Goal: Task Accomplishment & Management: Use online tool/utility

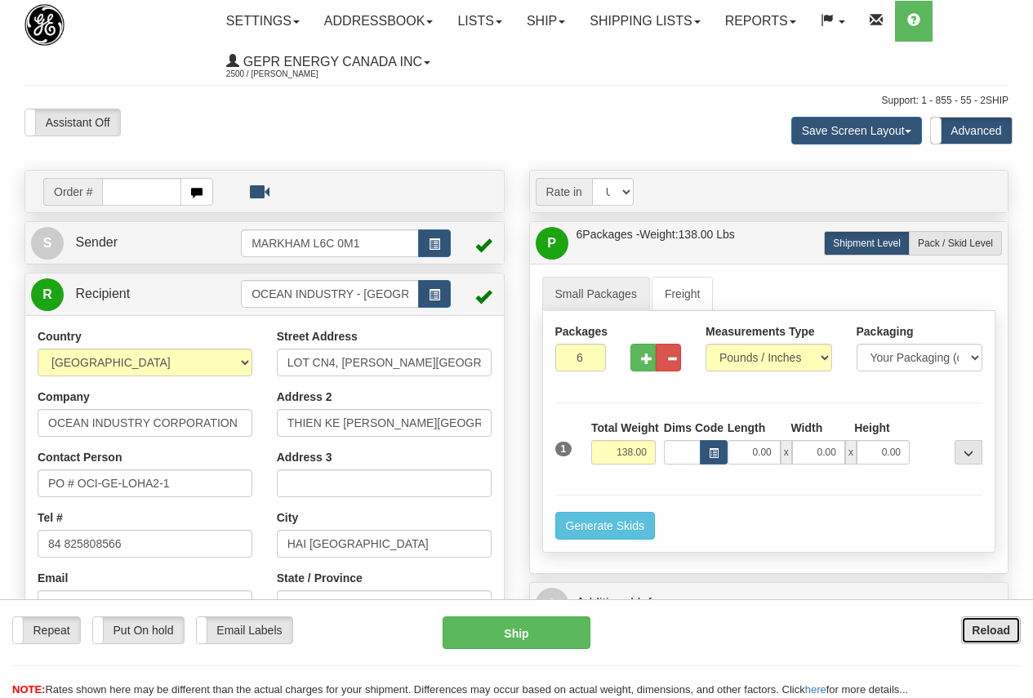
click at [993, 624] on b "Reload" at bounding box center [990, 630] width 38 height 13
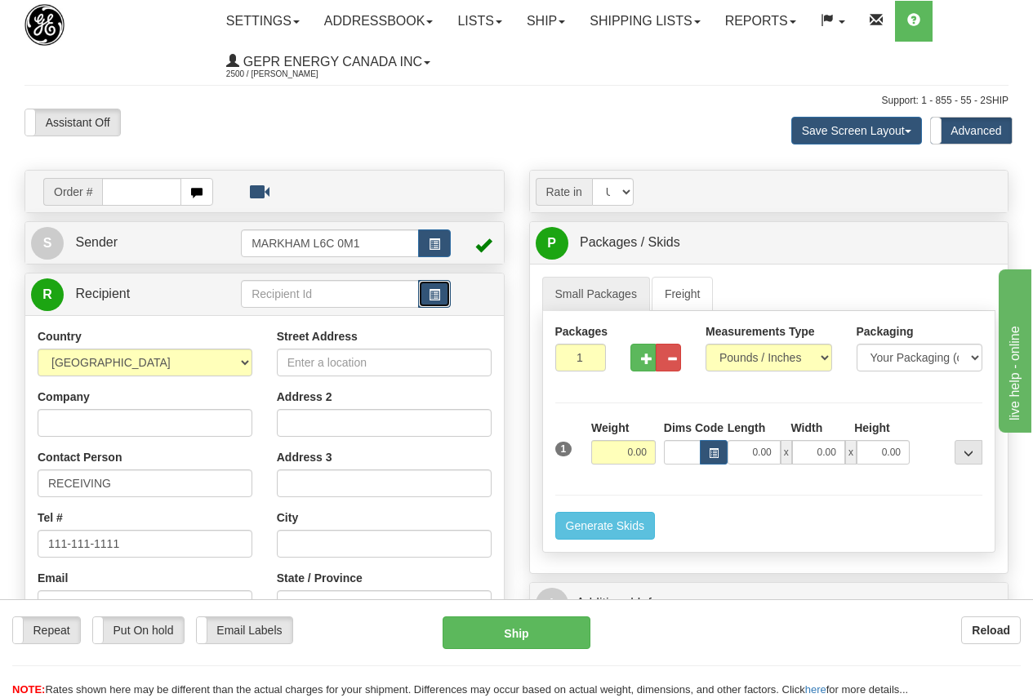
click at [432, 291] on span "button" at bounding box center [434, 295] width 11 height 11
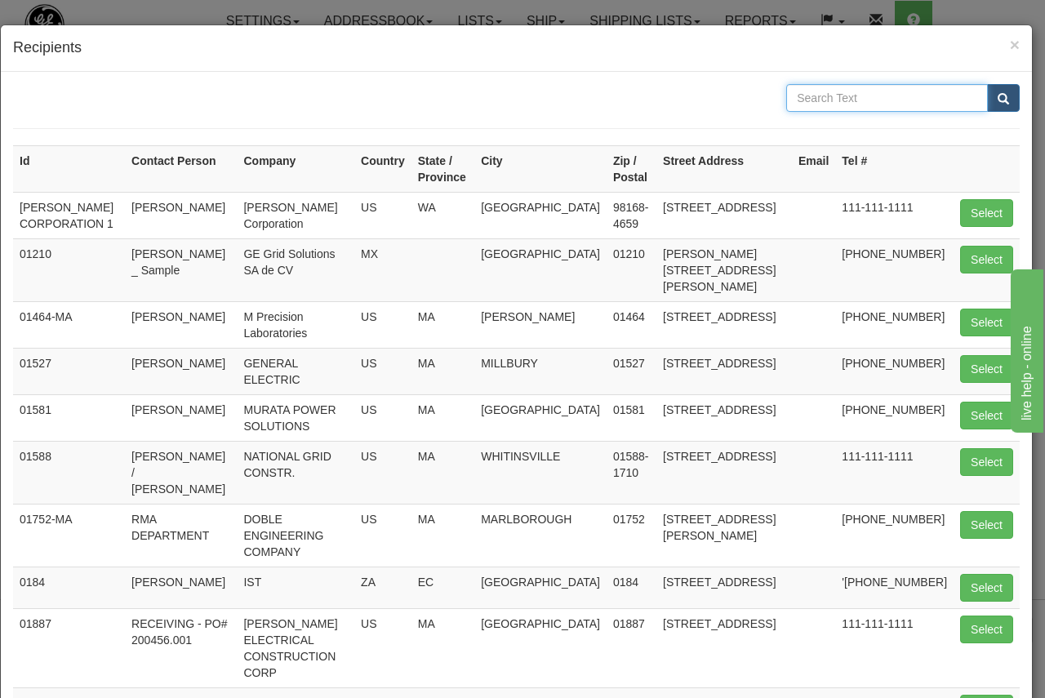
click at [810, 92] on input "text" at bounding box center [887, 98] width 202 height 28
type input "eci"
click at [997, 95] on span "submit" at bounding box center [1002, 99] width 11 height 11
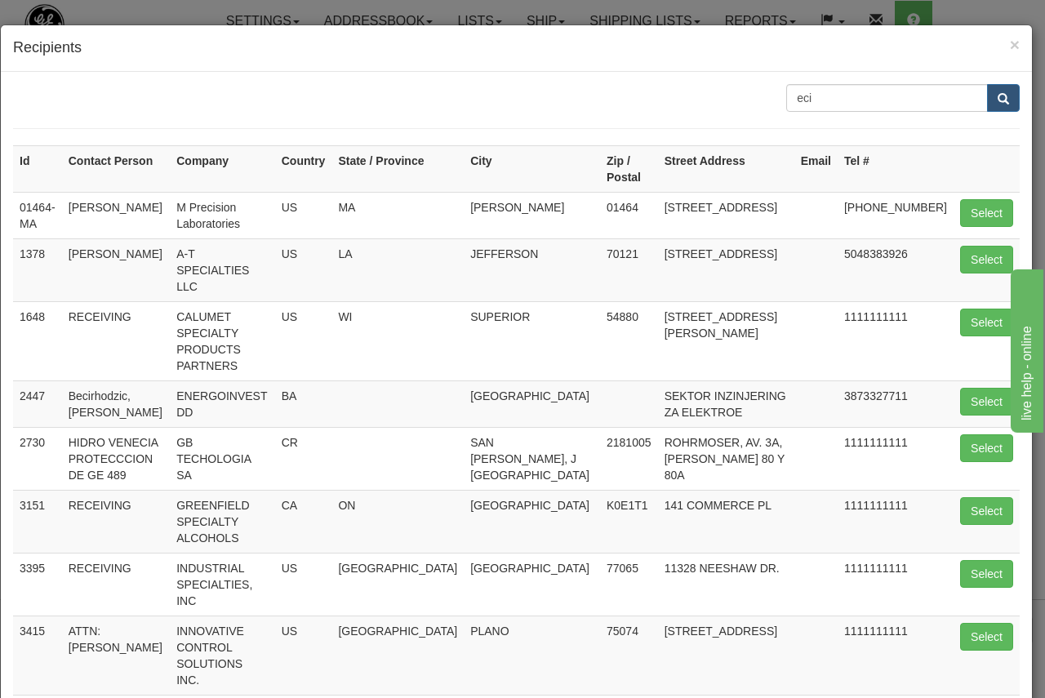
scroll to position [189, 0]
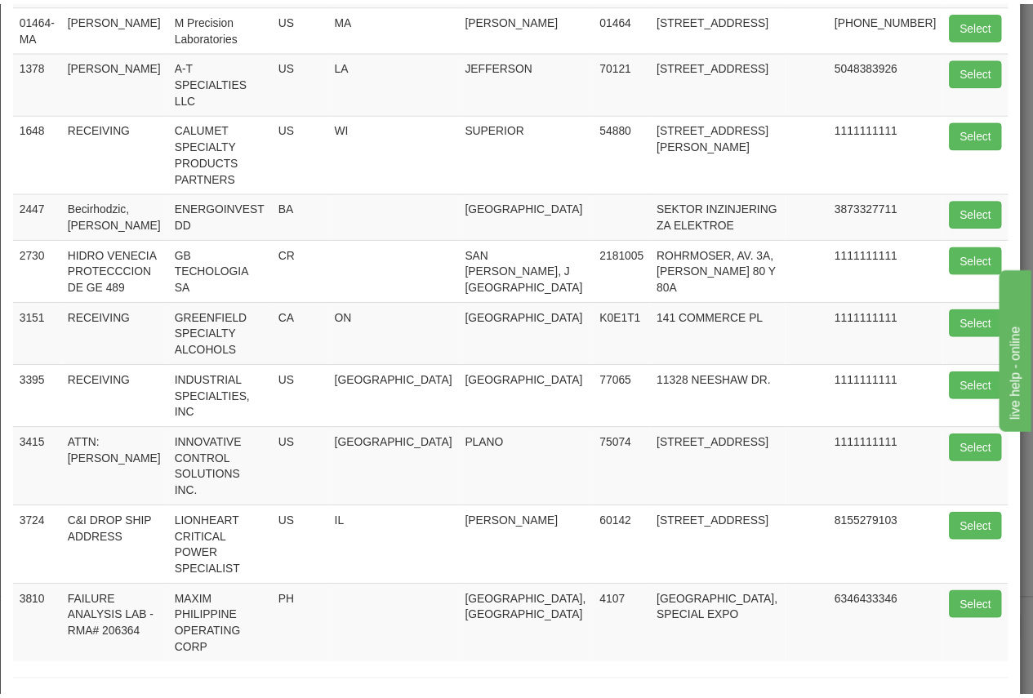
scroll to position [96, 0]
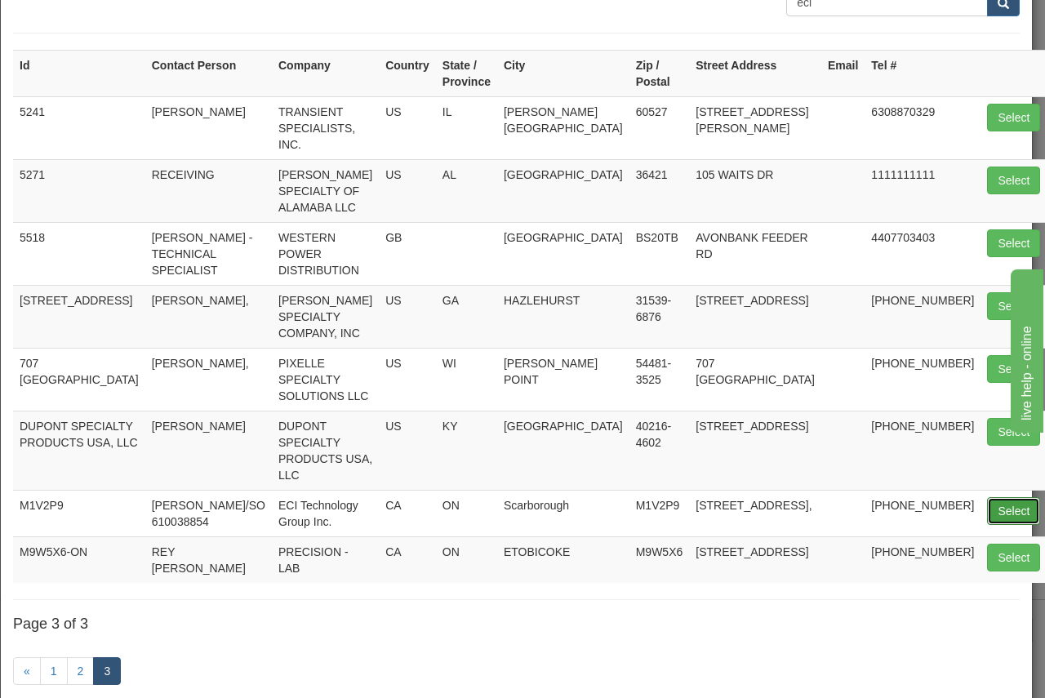
click at [987, 497] on button "Select" at bounding box center [1013, 511] width 53 height 28
type input "M1V2P9"
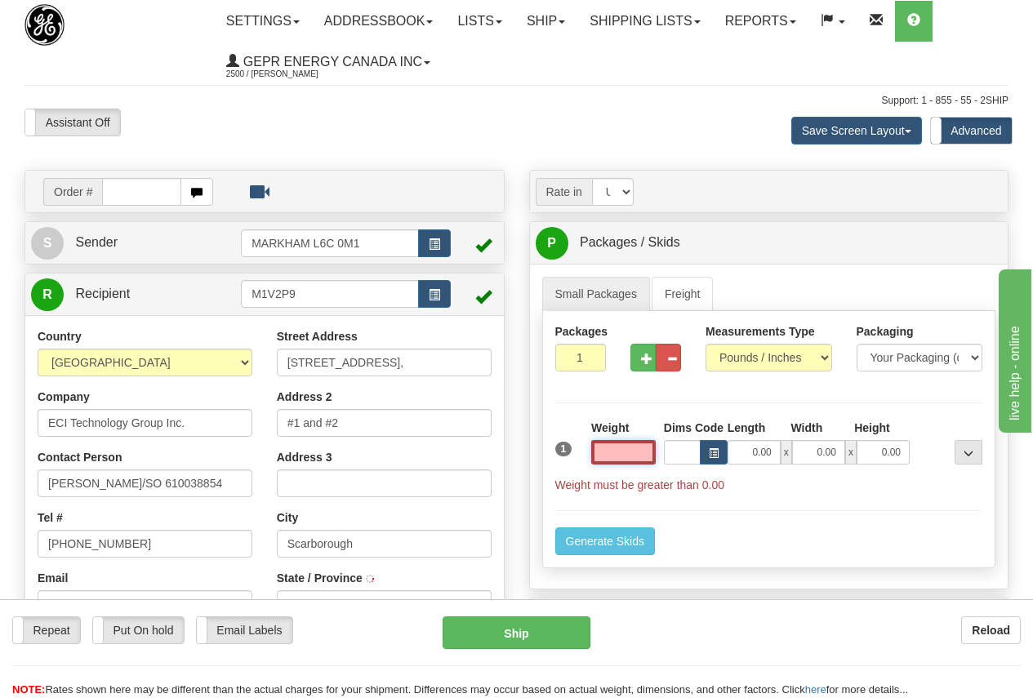
type input "SCARBOROUGH"
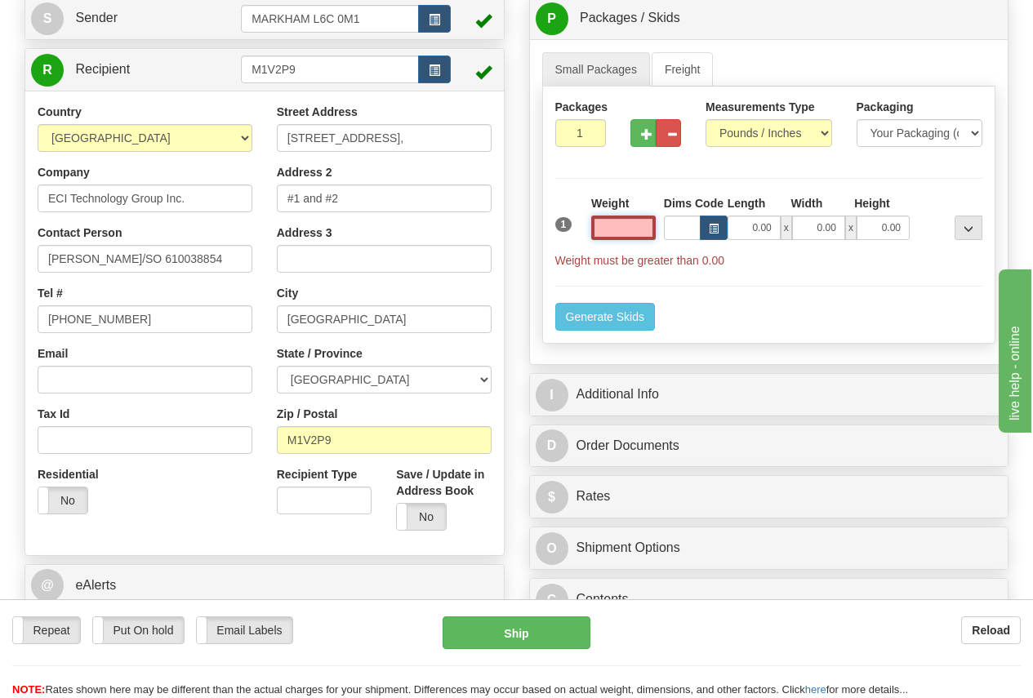
scroll to position [245, 0]
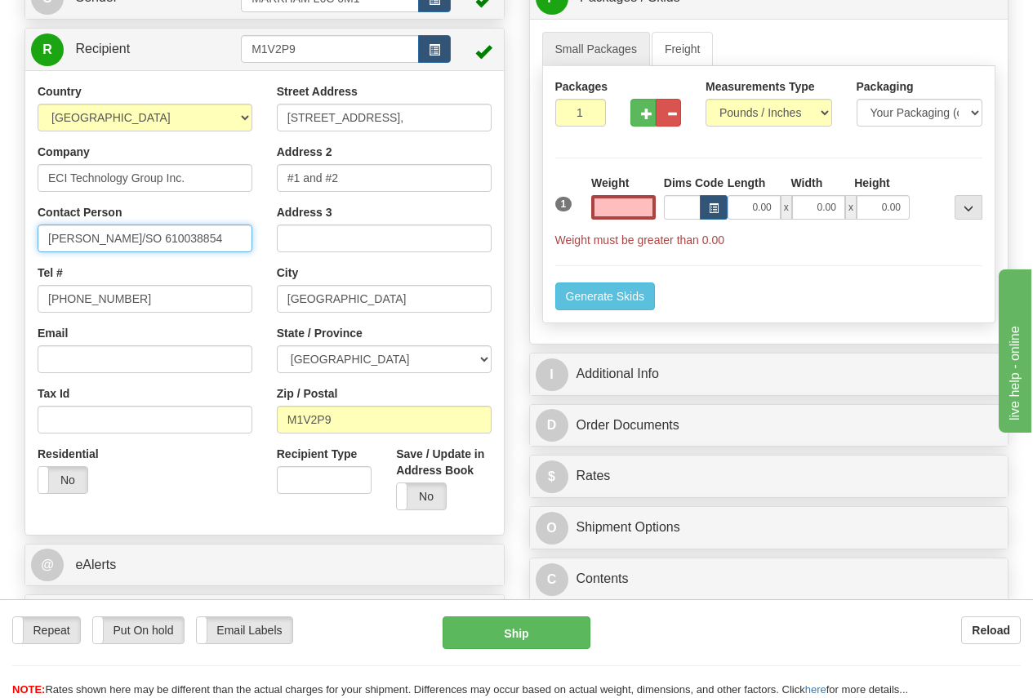
type input "0.00"
click at [194, 231] on input "Arti Patel/SO 610038854" at bounding box center [145, 238] width 215 height 28
drag, startPoint x: 173, startPoint y: 238, endPoint x: -112, endPoint y: 214, distance: 285.9
click at [0, 214] on html "Training Course Close Toggle navigation Settings Shipping Preferences New Sende…" at bounding box center [516, 104] width 1033 height 698
type input "RECEIVING DEPT."
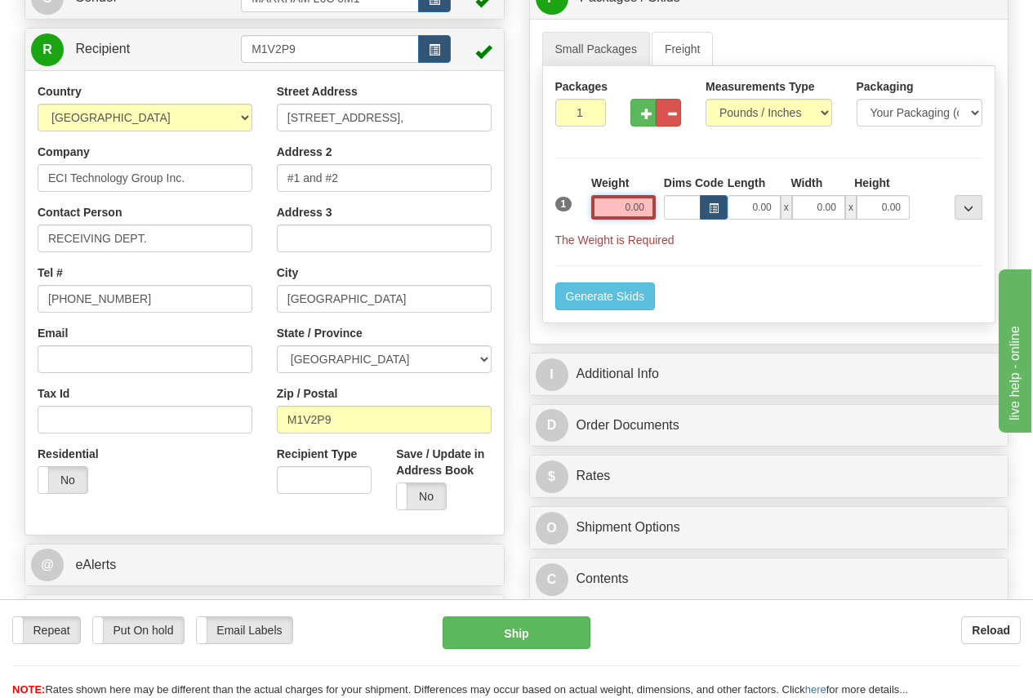
click at [601, 201] on input "0.00" at bounding box center [623, 207] width 64 height 24
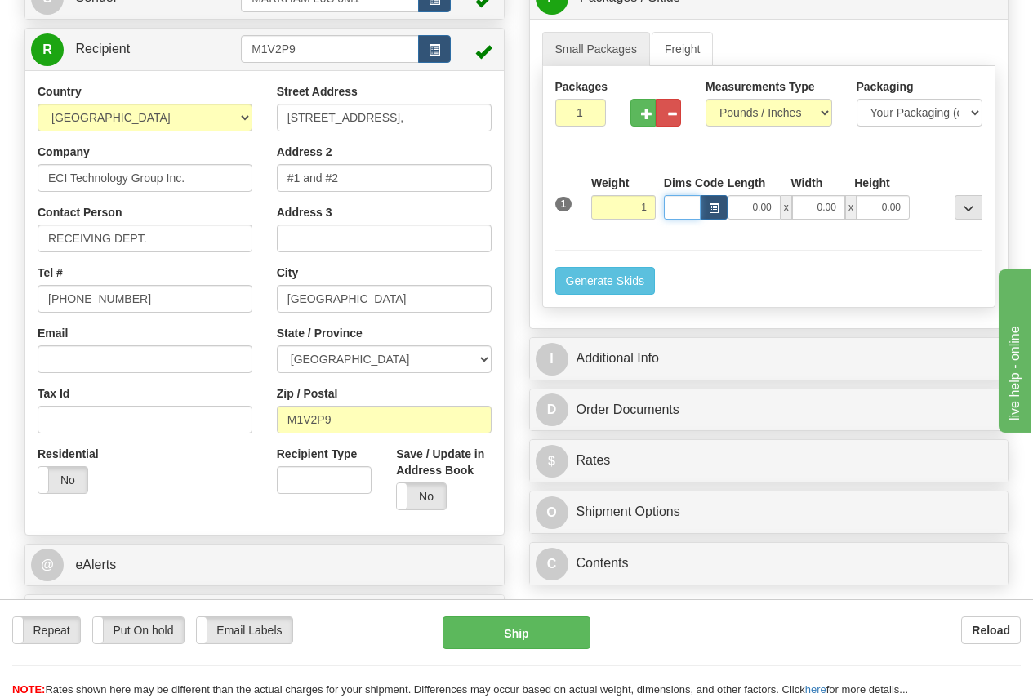
type input "1.00"
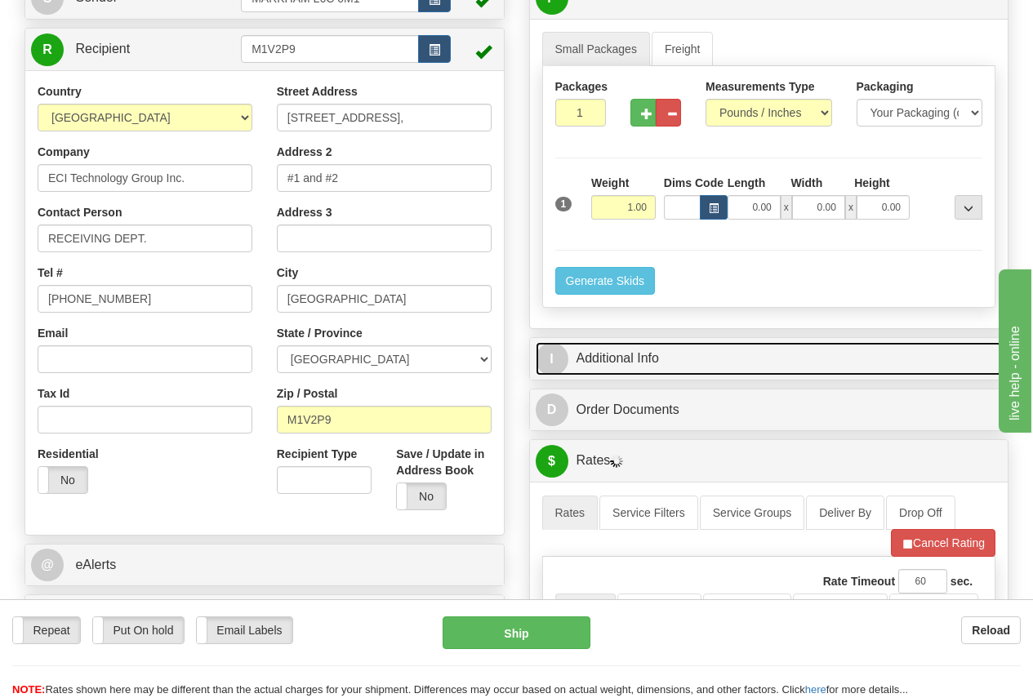
click at [644, 355] on link "I Additional Info" at bounding box center [768, 358] width 467 height 33
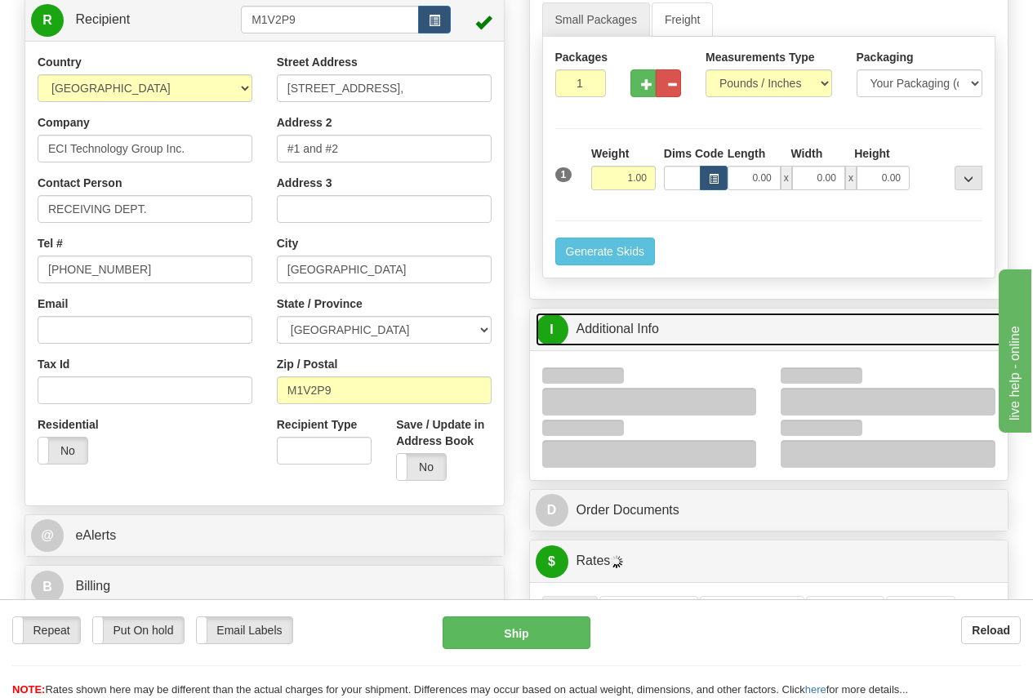
scroll to position [408, 0]
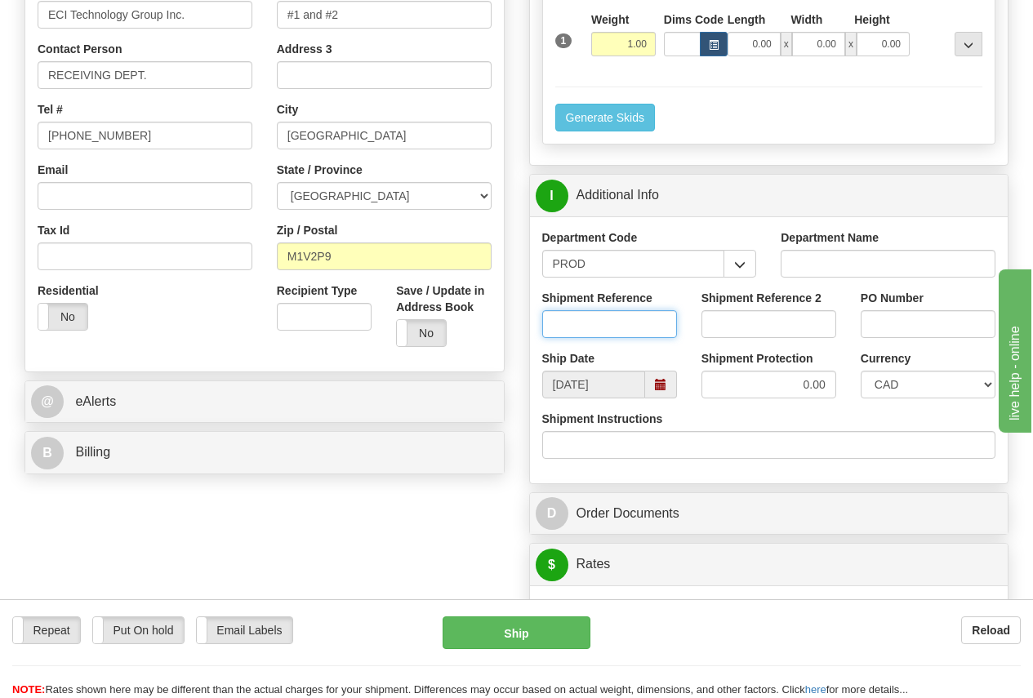
click at [572, 324] on input "Shipment Reference" at bounding box center [609, 324] width 135 height 28
click at [569, 322] on input "Shipment Reference" at bounding box center [609, 324] width 135 height 28
type input "USHNA IKRAM"
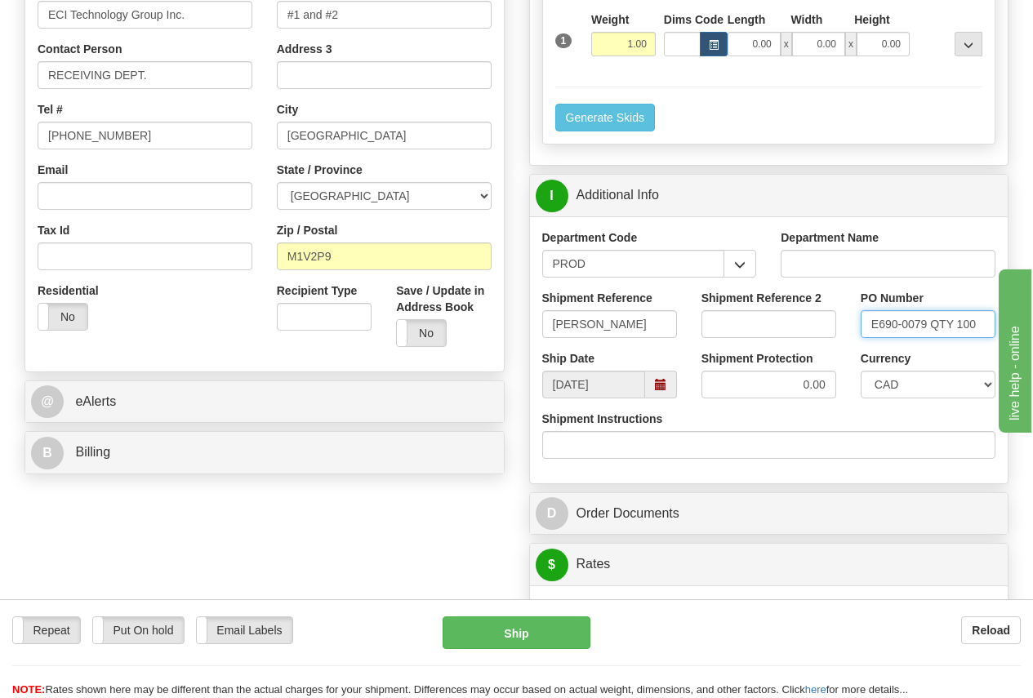
type input "E690-0079 QTY 100"
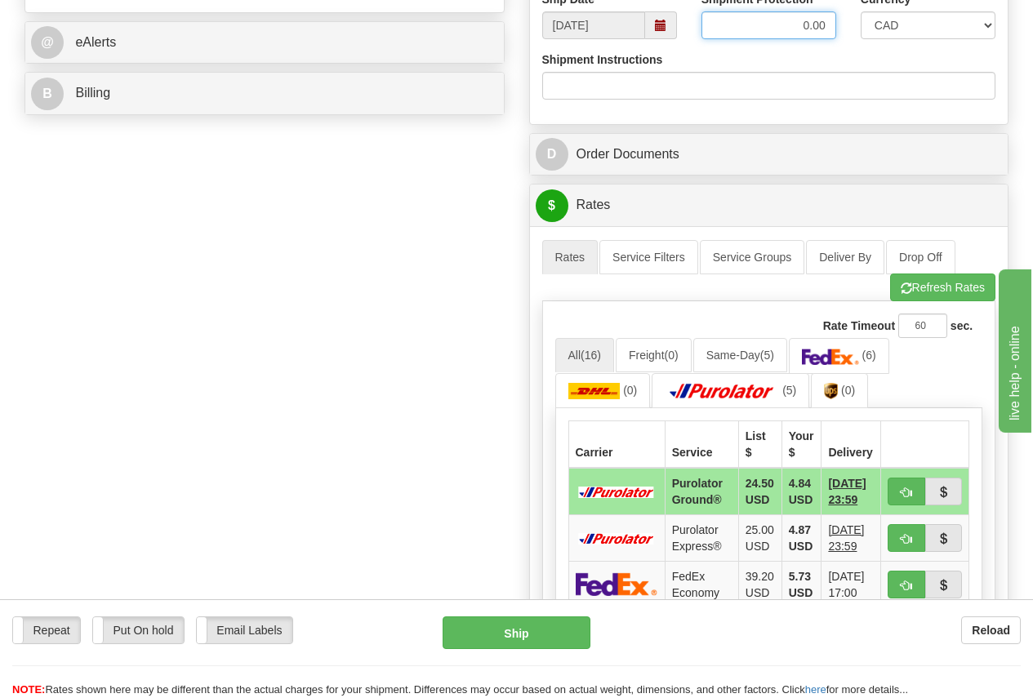
scroll to position [816, 0]
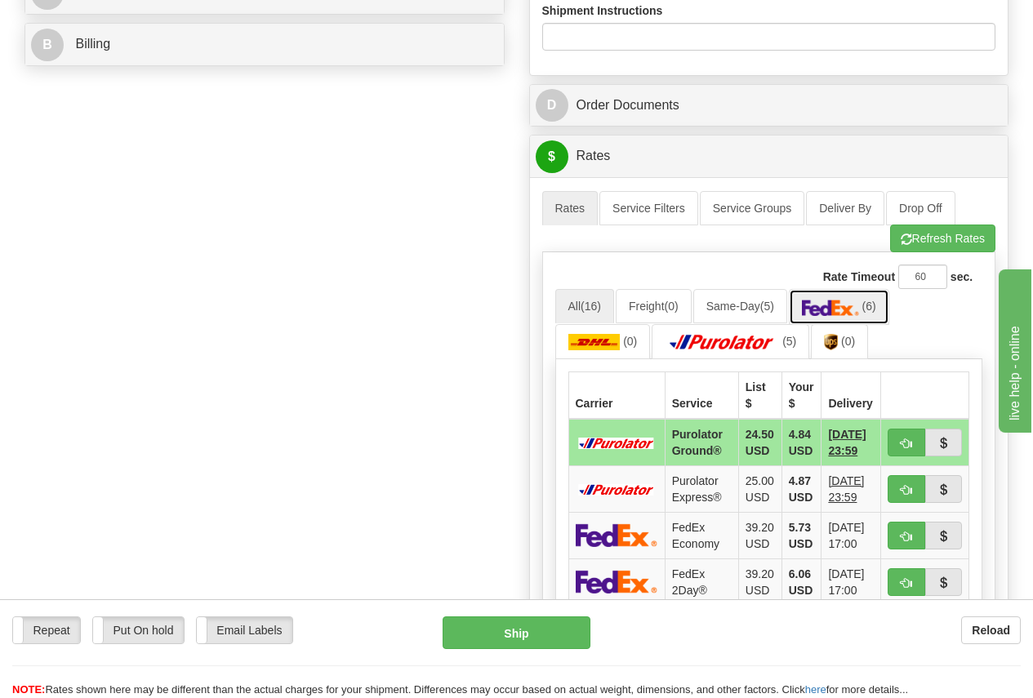
click at [853, 306] on img at bounding box center [830, 308] width 57 height 16
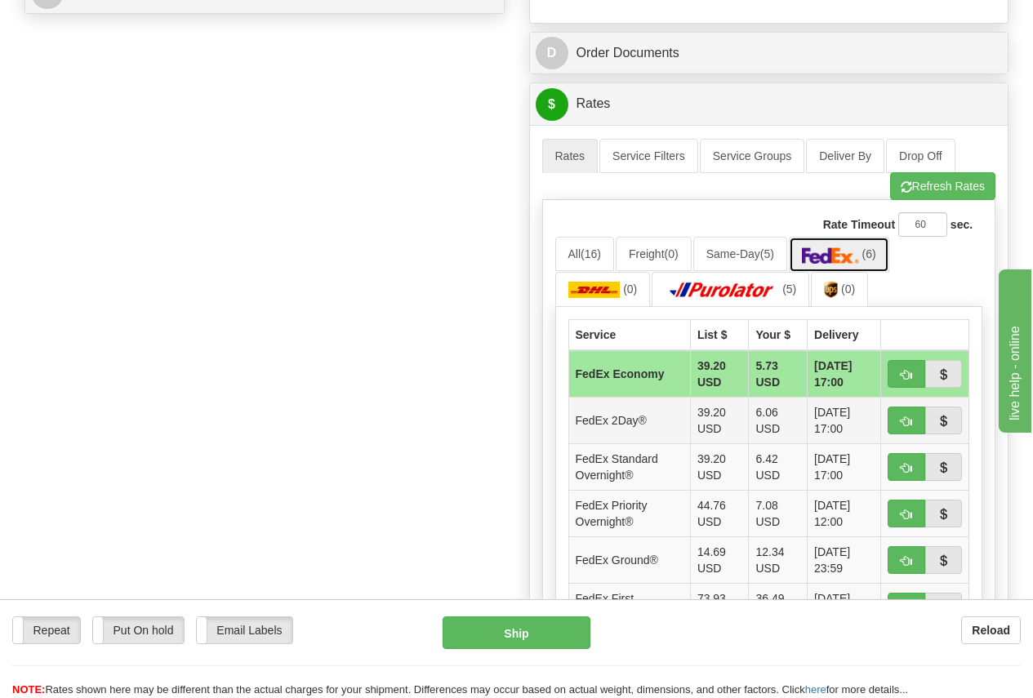
scroll to position [898, 0]
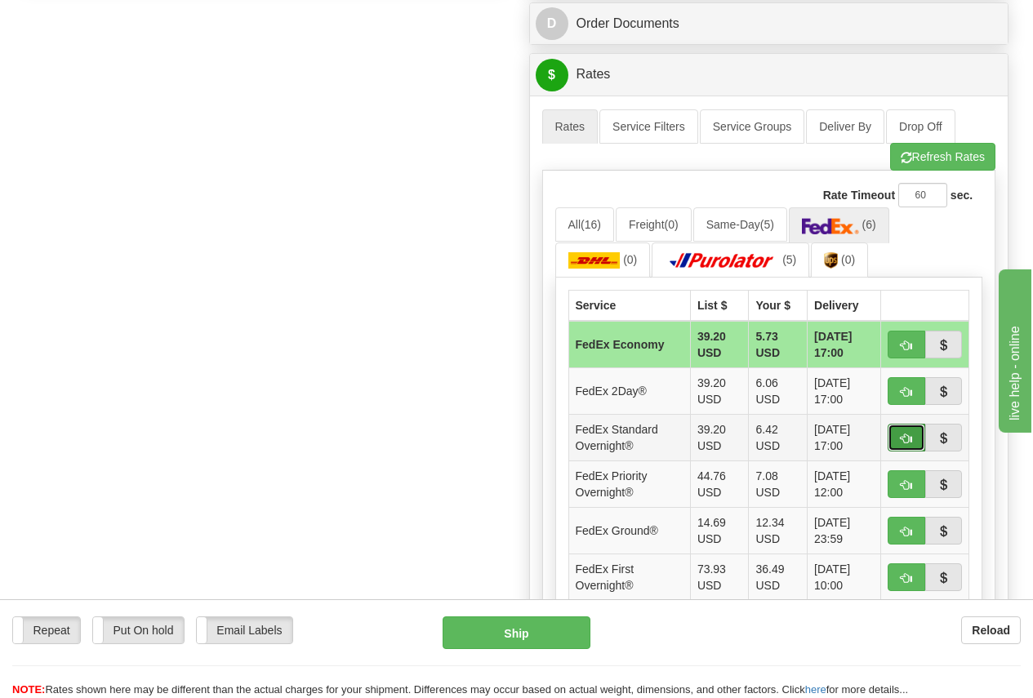
click at [907, 435] on span "button" at bounding box center [905, 438] width 11 height 11
type input "05"
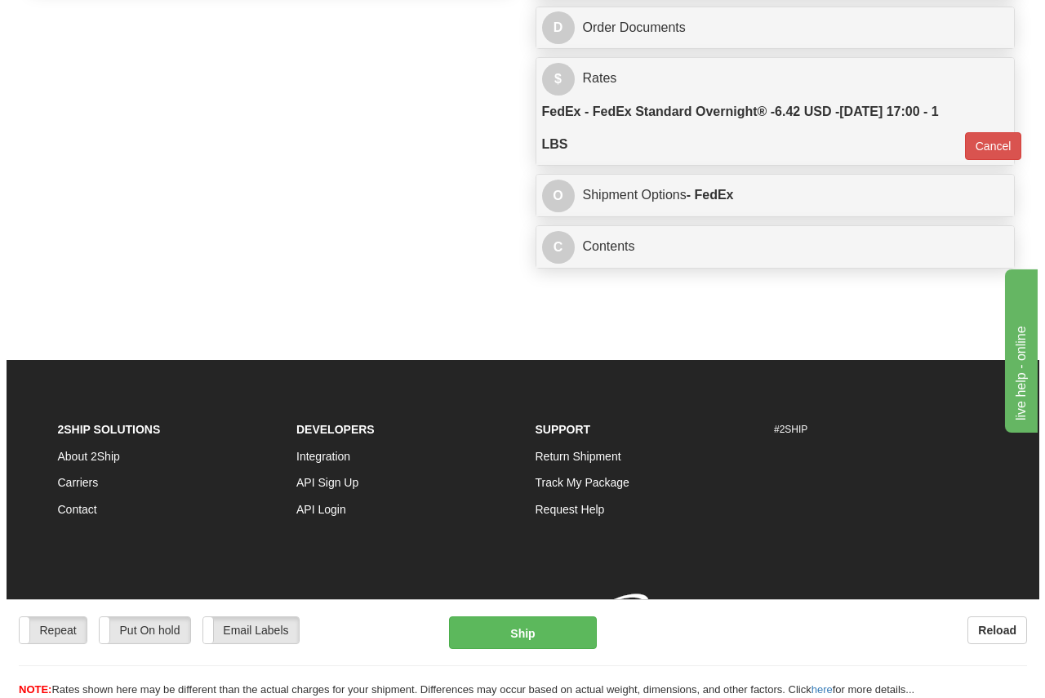
scroll to position [895, 0]
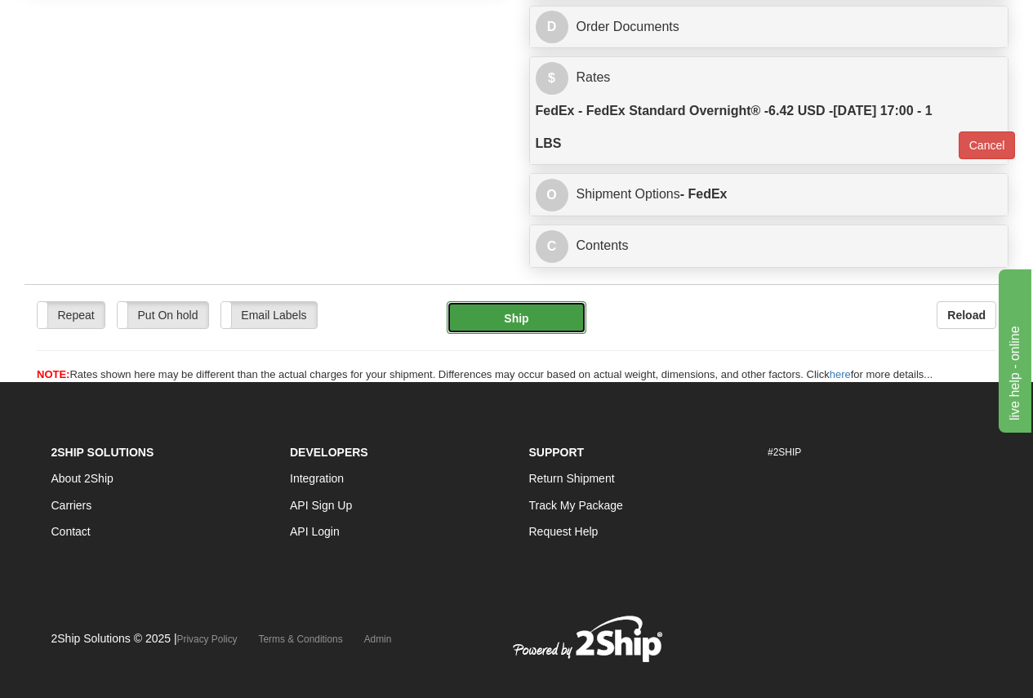
click at [542, 320] on button "Ship" at bounding box center [516, 317] width 140 height 33
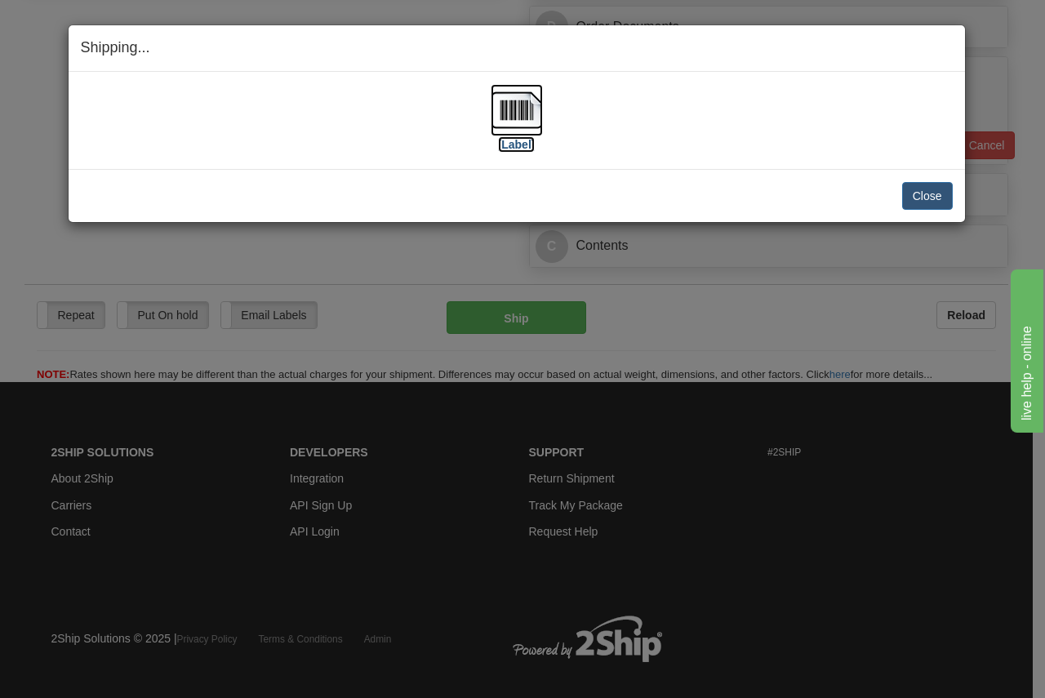
click at [518, 112] on img at bounding box center [517, 110] width 52 height 52
click at [921, 196] on button "Close" at bounding box center [927, 196] width 51 height 28
